Goal: Task Accomplishment & Management: Use online tool/utility

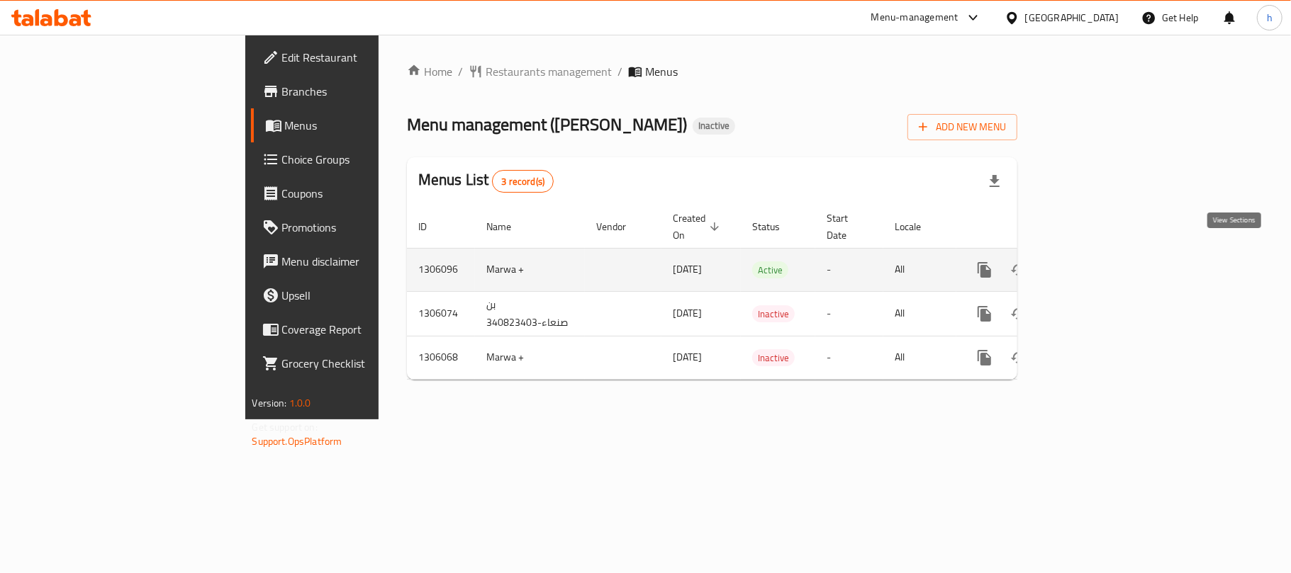
click at [1095, 262] on icon "enhanced table" at bounding box center [1086, 270] width 17 height 17
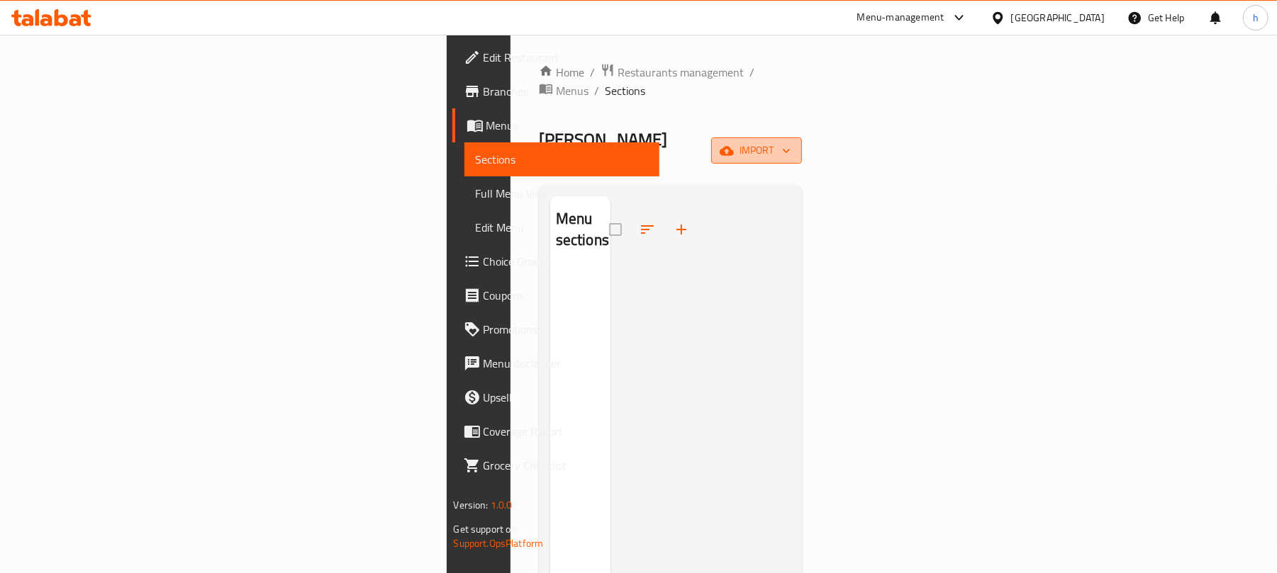
click at [790, 142] on span "import" at bounding box center [756, 151] width 68 height 18
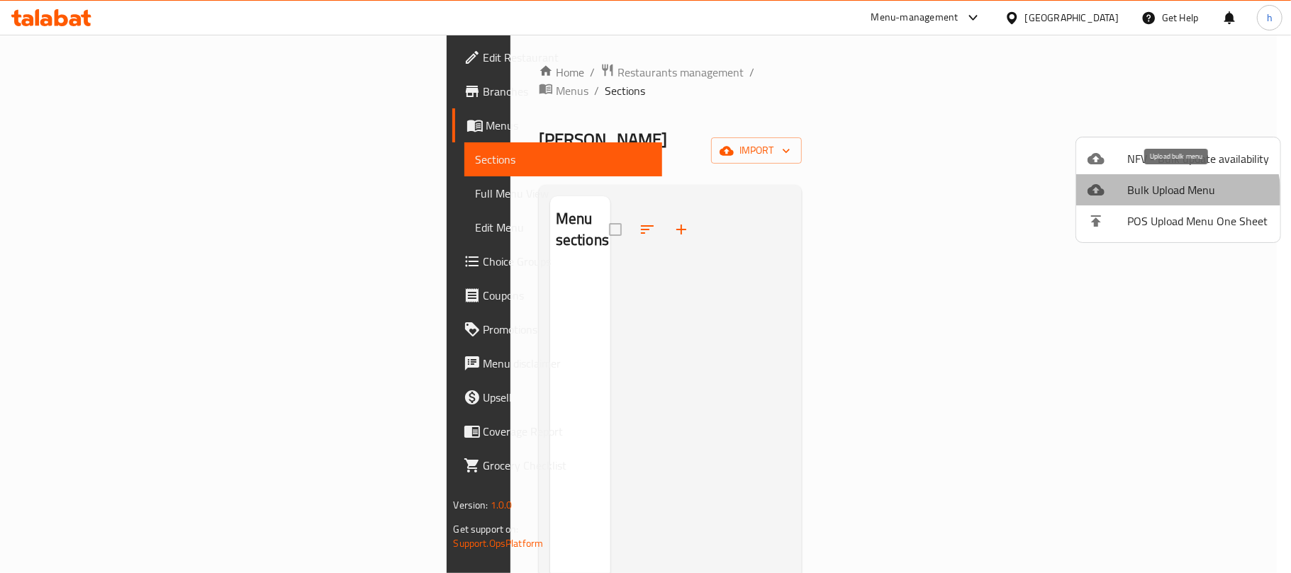
click at [1166, 196] on span "Bulk Upload Menu" at bounding box center [1198, 189] width 142 height 17
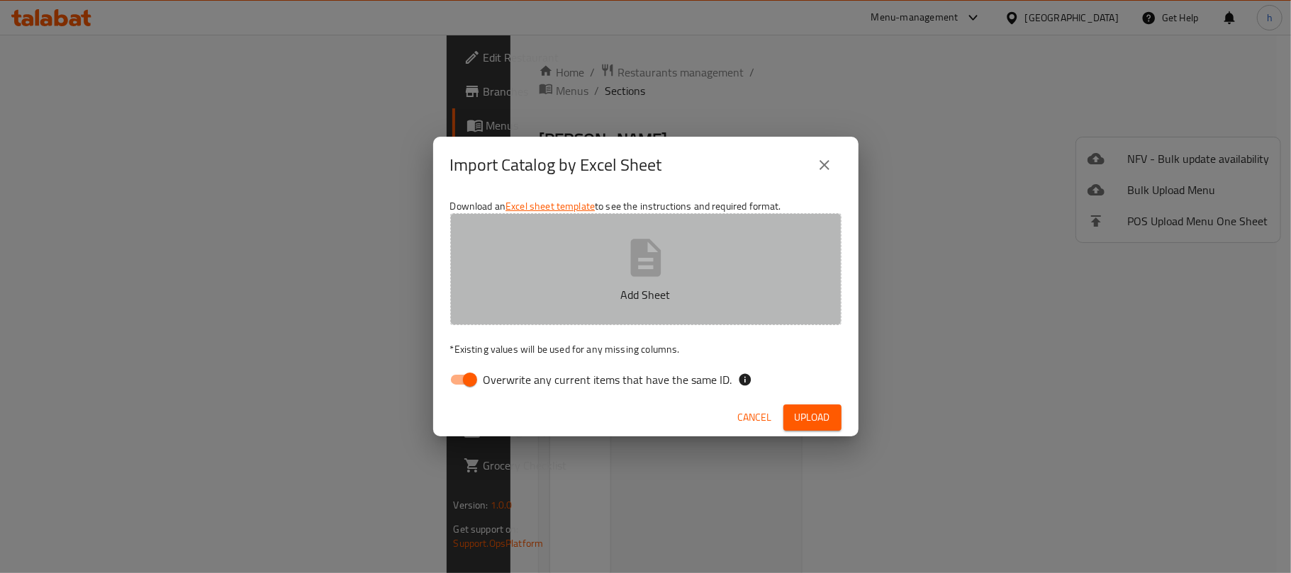
click at [627, 271] on icon "button" at bounding box center [645, 257] width 45 height 45
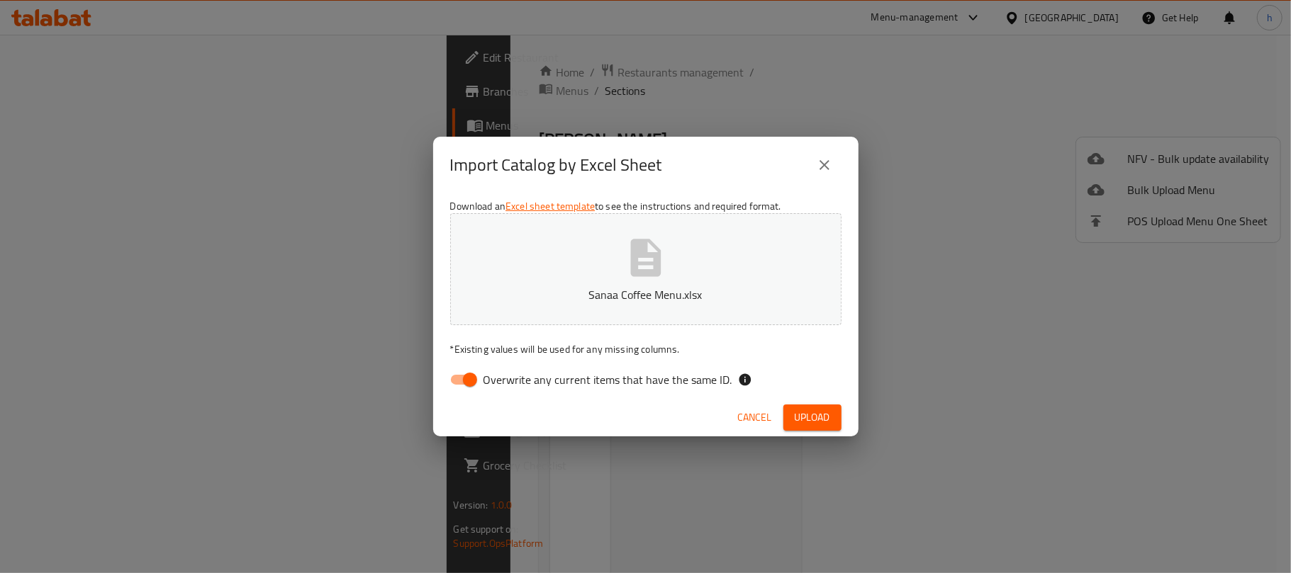
click at [478, 378] on input "Overwrite any current items that have the same ID." at bounding box center [470, 379] width 81 height 27
checkbox input "false"
click at [802, 414] on span "Upload" at bounding box center [812, 418] width 35 height 18
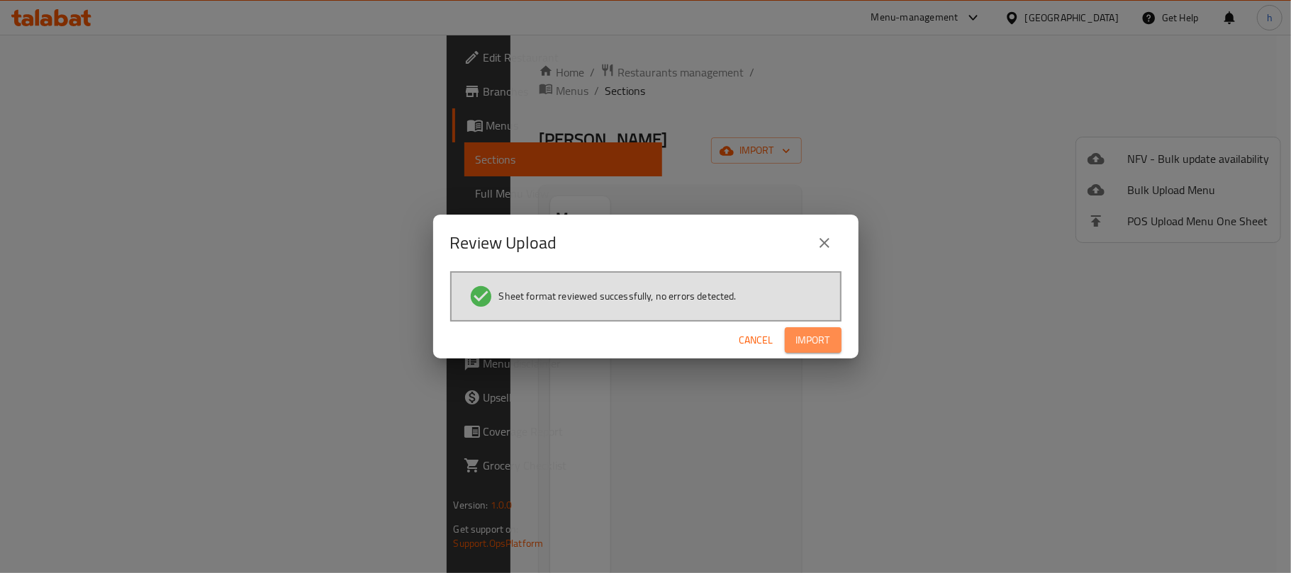
click at [800, 340] on span "Import" at bounding box center [813, 341] width 34 height 18
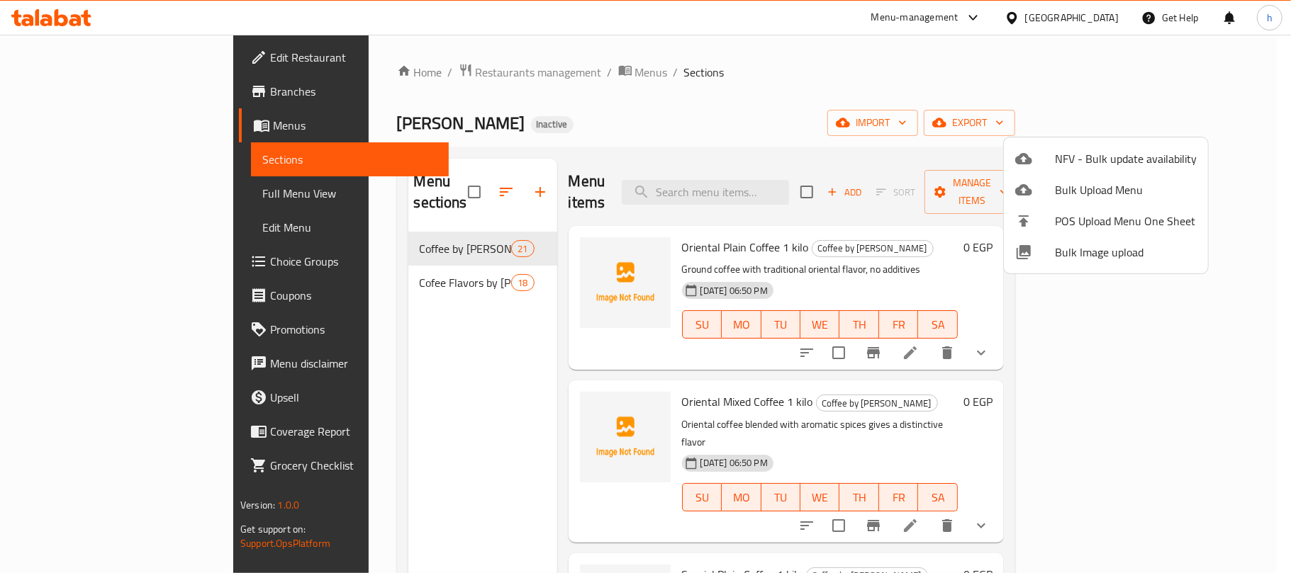
click at [82, 194] on div at bounding box center [645, 286] width 1291 height 573
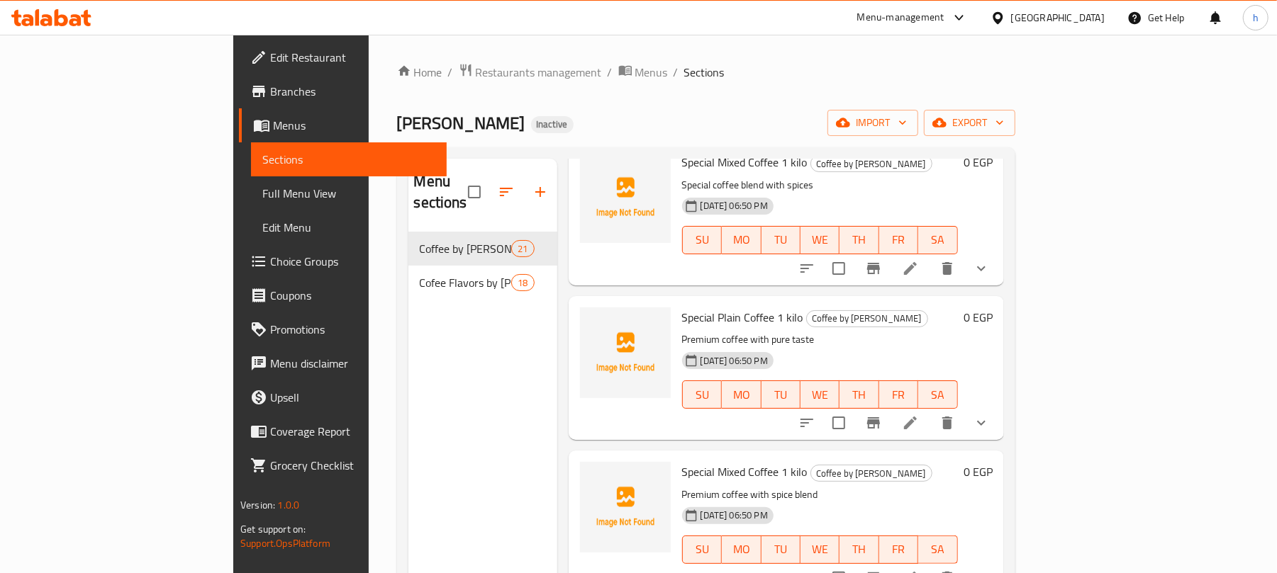
click at [262, 202] on span "Full Menu View" at bounding box center [348, 193] width 173 height 17
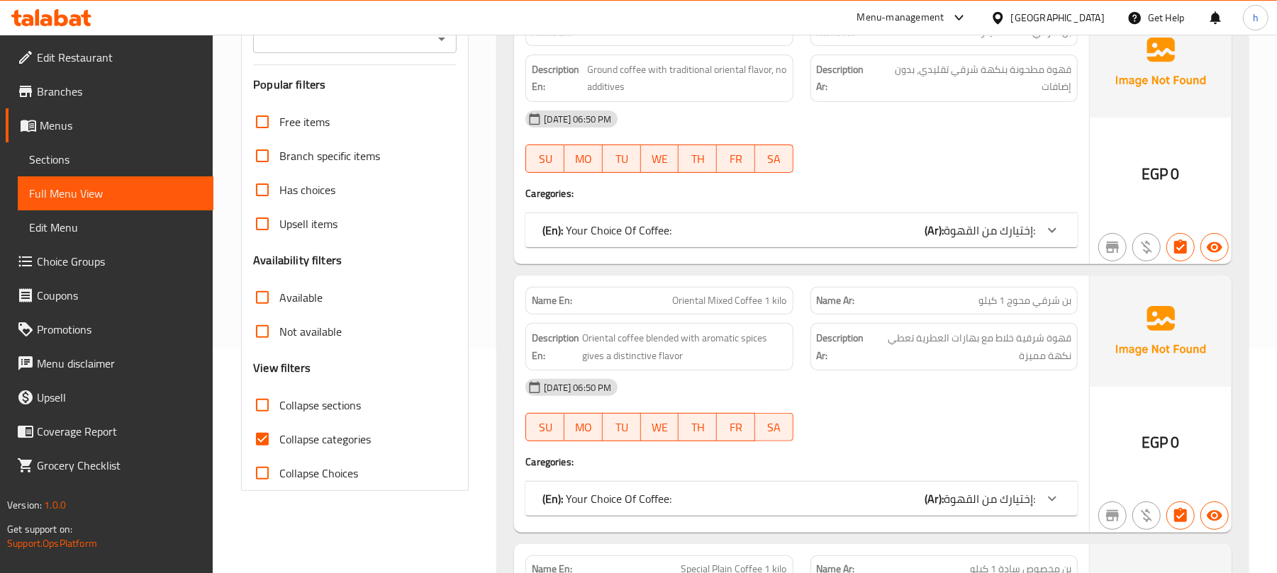
scroll to position [284, 0]
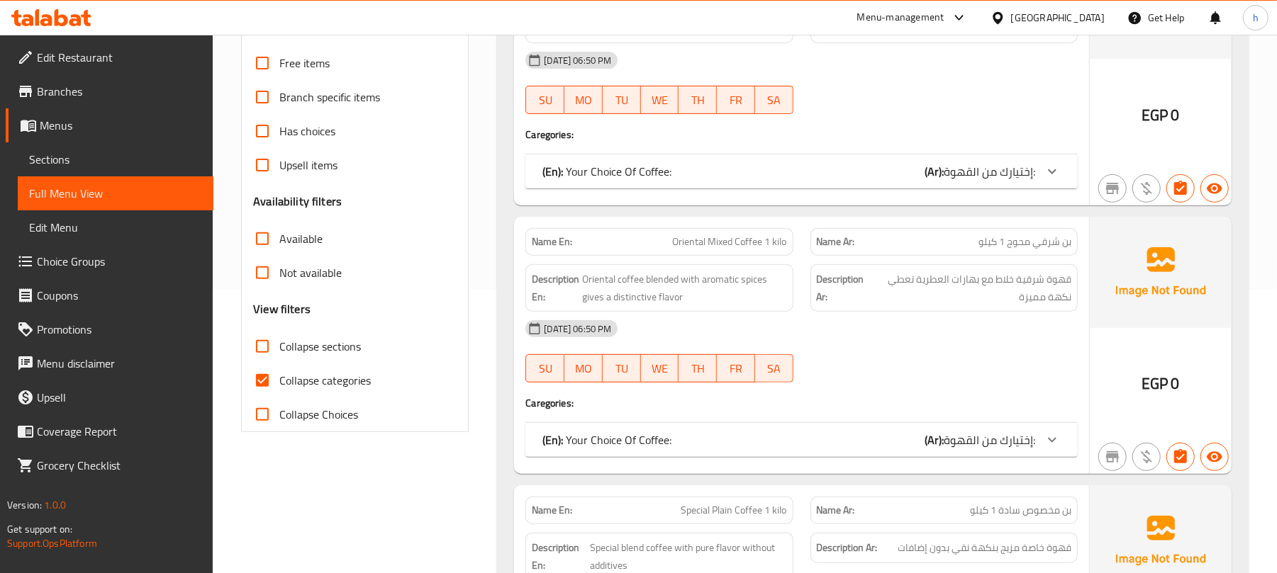
click at [264, 413] on input "Collapse Choices" at bounding box center [262, 415] width 34 height 34
checkbox input "true"
click at [262, 384] on input "Collapse categories" at bounding box center [262, 381] width 34 height 34
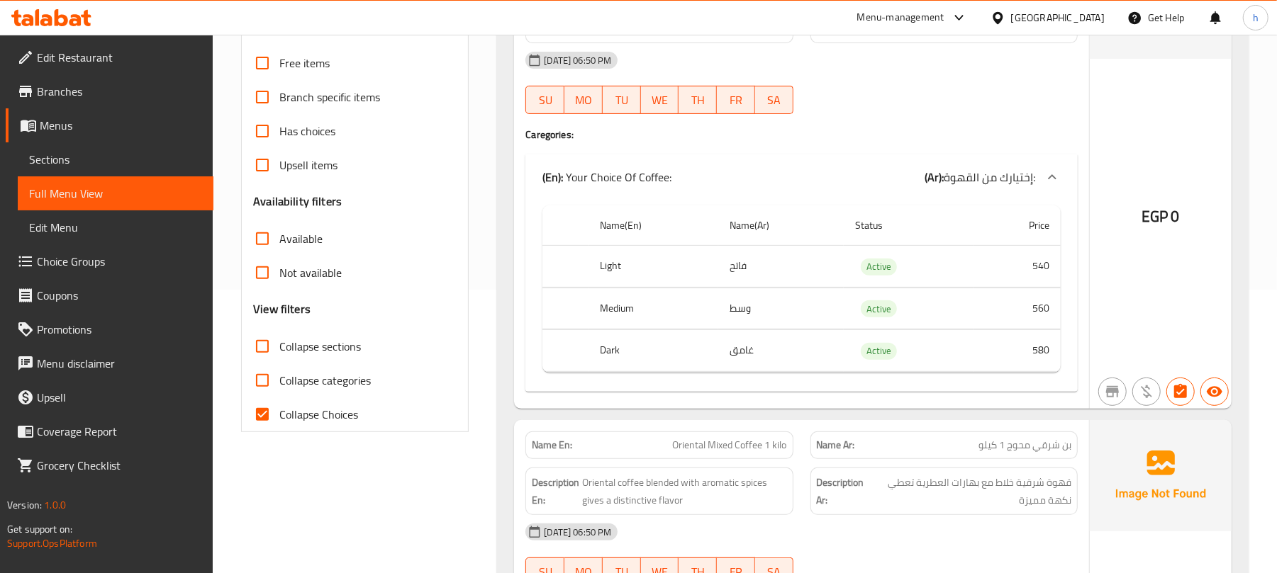
click at [262, 381] on input "Collapse categories" at bounding box center [262, 381] width 34 height 34
checkbox input "true"
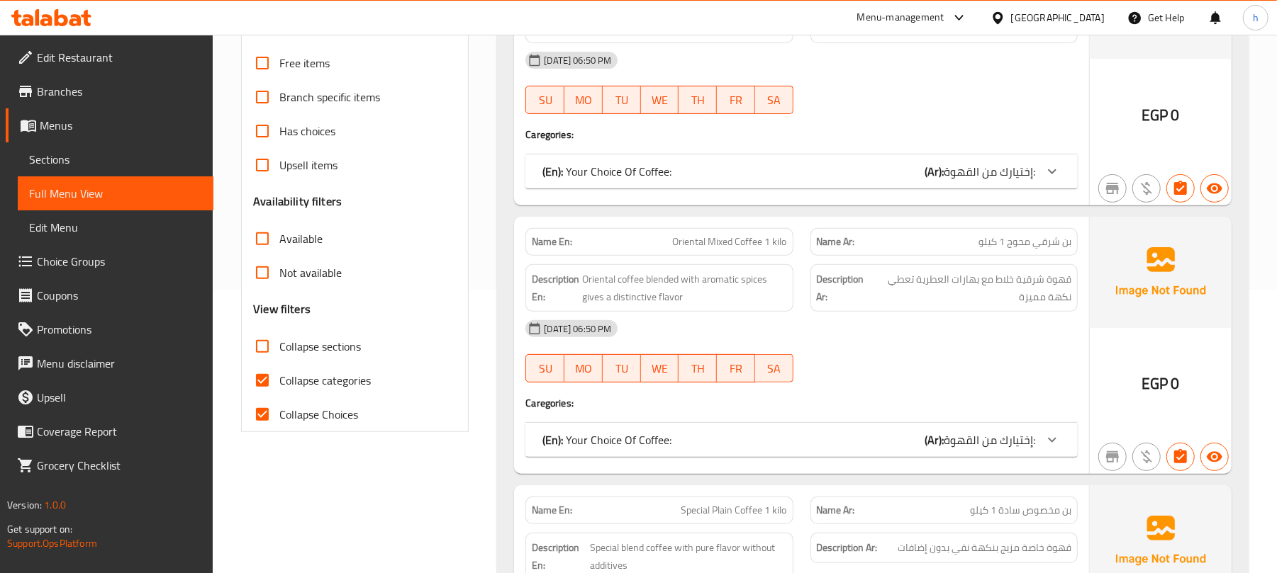
click at [259, 352] on input "Collapse sections" at bounding box center [262, 347] width 34 height 34
checkbox input "true"
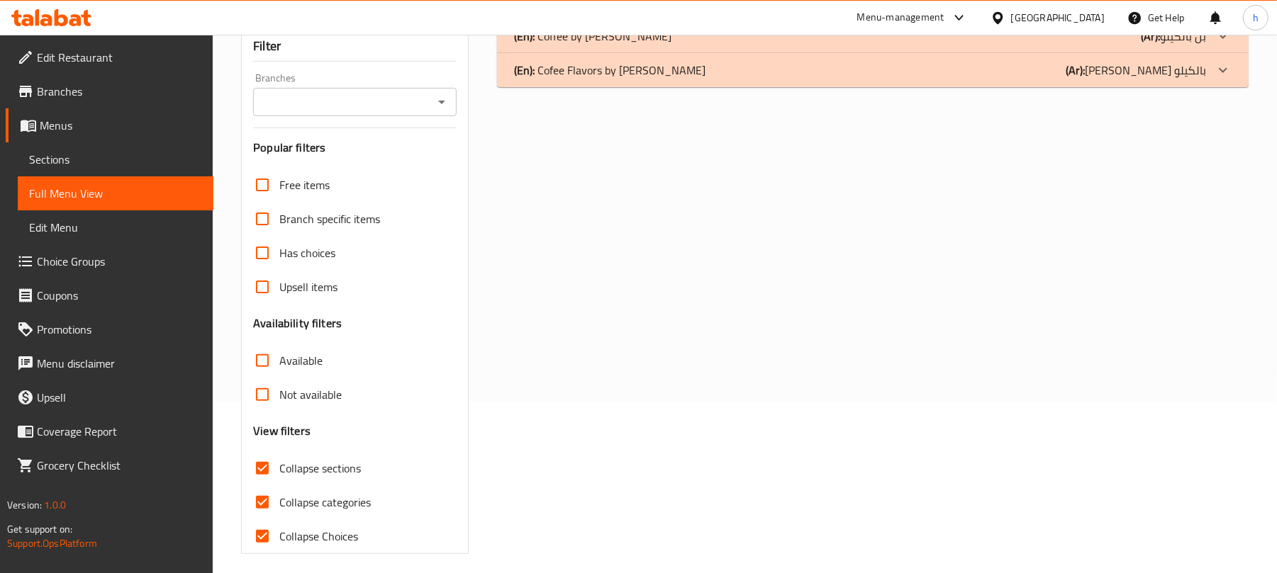
scroll to position [182, 0]
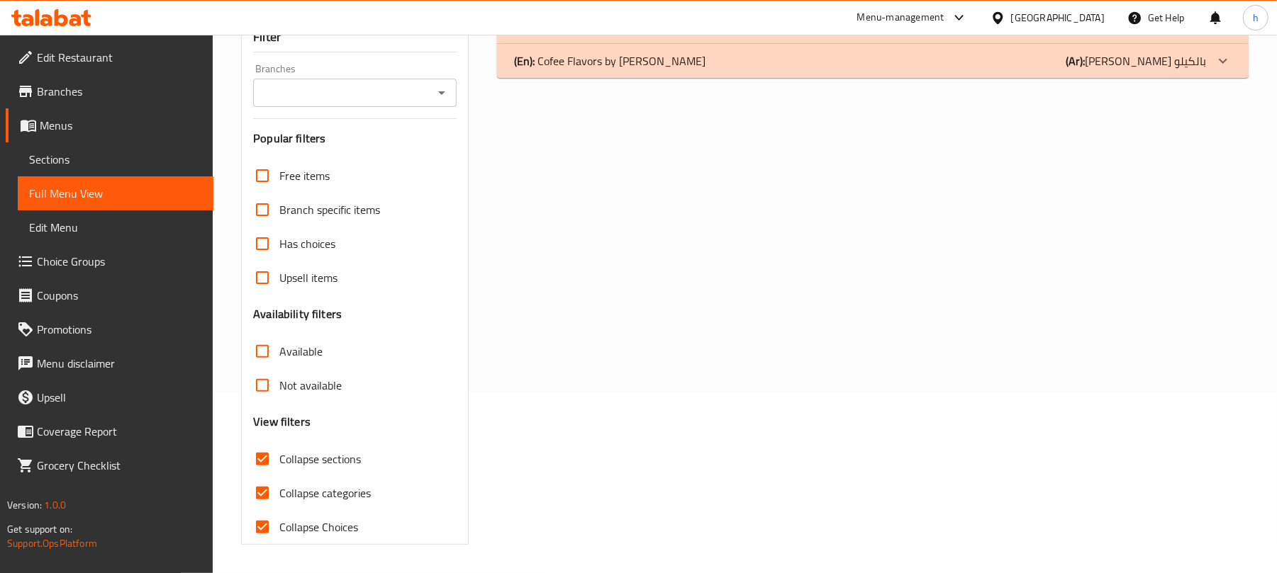
click at [262, 523] on input "Collapse Choices" at bounding box center [262, 527] width 34 height 34
checkbox input "false"
click at [262, 492] on input "Collapse categories" at bounding box center [262, 493] width 34 height 34
checkbox input "false"
click at [265, 461] on input "Collapse sections" at bounding box center [262, 459] width 34 height 34
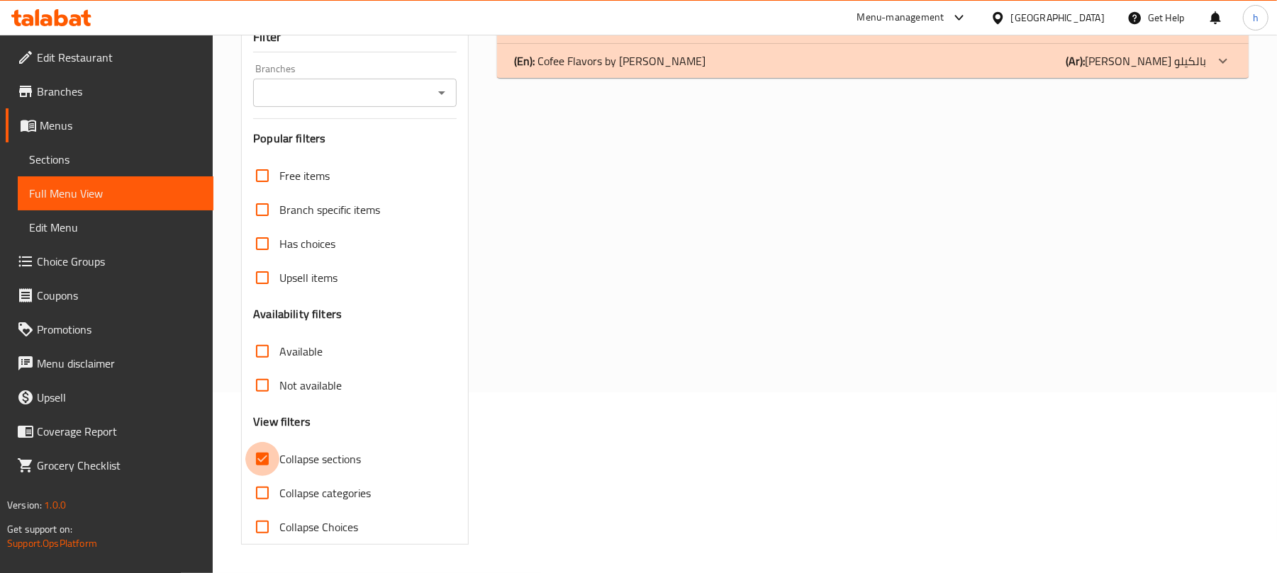
checkbox input "false"
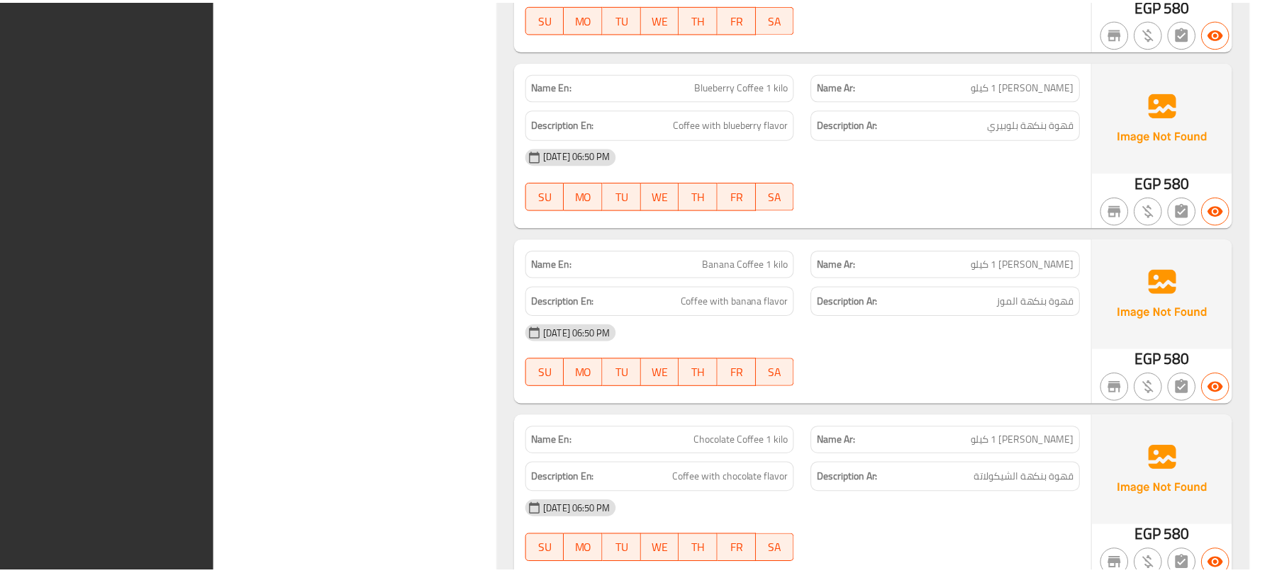
scroll to position [9576, 0]
